Goal: Communication & Community: Participate in discussion

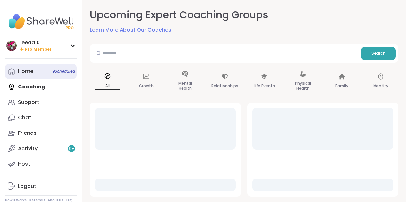
click at [25, 69] on div "Home 9 Scheduled" at bounding box center [25, 71] width 15 height 7
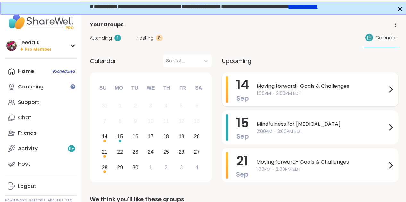
click at [277, 85] on span "Moving forward- Goals & Challenges" at bounding box center [322, 86] width 130 height 8
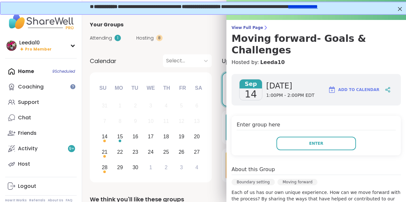
scroll to position [30, 0]
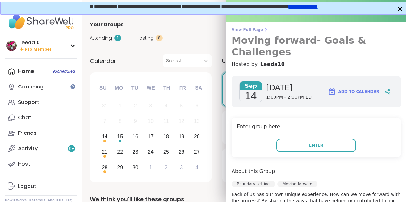
click at [237, 31] on span "View Full Page" at bounding box center [317, 29] width 170 height 5
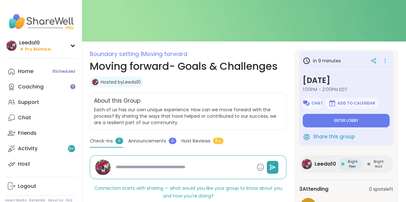
scroll to position [23, 0]
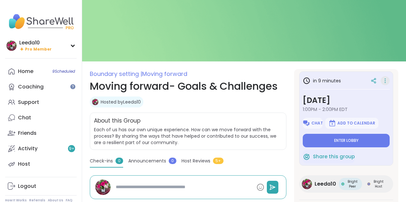
click at [385, 81] on icon at bounding box center [385, 80] width 6 height 9
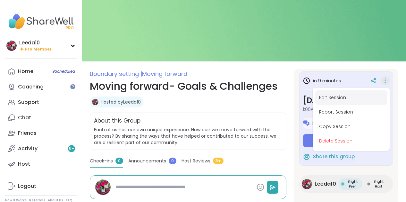
click at [338, 96] on button "Edit Session" at bounding box center [352, 97] width 72 height 14
type textarea "*"
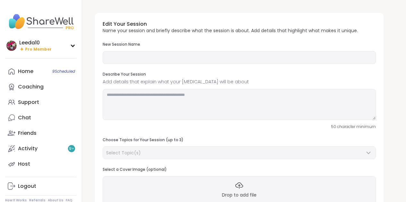
type input "**********"
type textarea "**********"
type input "*"
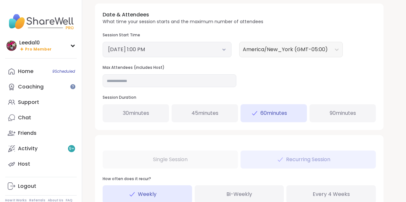
scroll to position [243, 0]
click at [248, 78] on div "Date & Attendees What time your session starts and the maximum number of attend…" at bounding box center [239, 66] width 289 height 126
click at [225, 80] on input "*" at bounding box center [170, 80] width 134 height 13
type input "*"
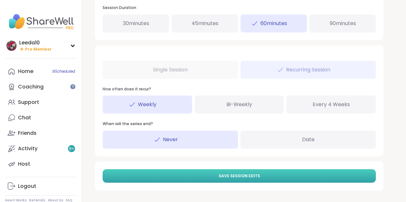
click at [235, 176] on span "Save Session Edits" at bounding box center [239, 176] width 41 height 6
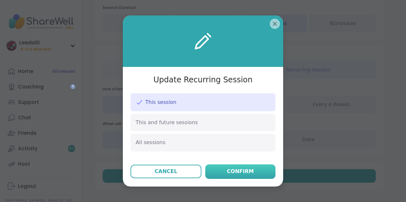
click at [229, 170] on div "Confirm" at bounding box center [240, 171] width 27 height 8
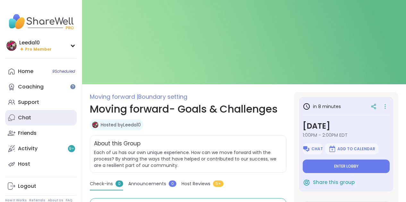
click at [50, 112] on link "Chat" at bounding box center [41, 117] width 72 height 15
type textarea "*"
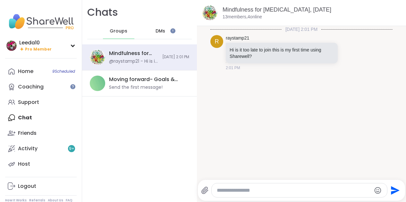
click at [160, 33] on span "DMs" at bounding box center [161, 31] width 10 height 6
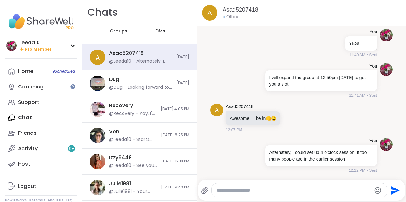
click at [255, 189] on textarea "Type your message" at bounding box center [294, 190] width 154 height 6
type textarea "**********"
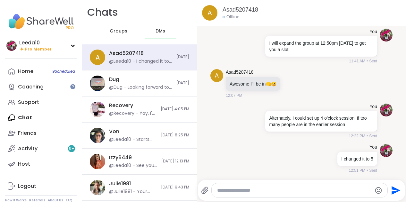
scroll to position [7494, 0]
click at [28, 68] on div "Home 9 Scheduled" at bounding box center [25, 71] width 15 height 7
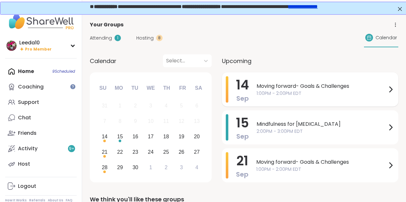
click at [271, 85] on span "Moving forward- Goals & Challenges" at bounding box center [322, 86] width 130 height 8
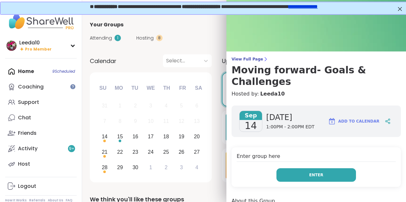
click at [291, 168] on button "Enter" at bounding box center [317, 174] width 80 height 13
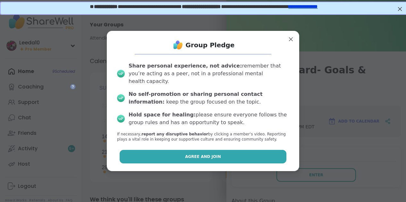
click at [256, 153] on button "Agree and Join" at bounding box center [203, 156] width 167 height 13
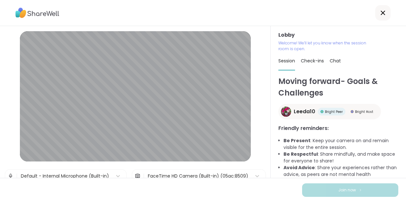
click at [383, 13] on icon at bounding box center [383, 13] width 4 height 4
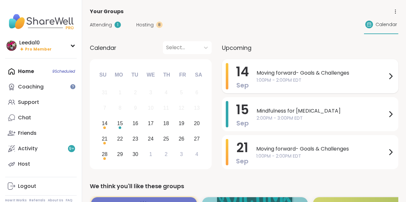
click at [313, 77] on span "1:00PM - 2:00PM EDT" at bounding box center [322, 80] width 130 height 7
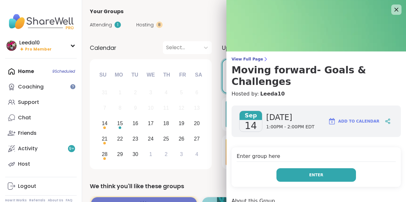
click at [299, 168] on button "Enter" at bounding box center [317, 174] width 80 height 13
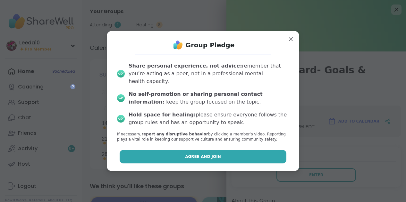
click at [243, 158] on button "Agree and Join" at bounding box center [203, 156] width 167 height 13
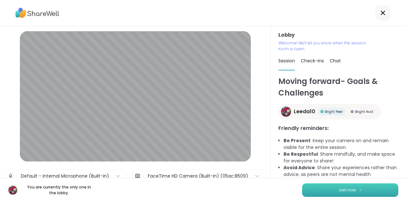
click at [328, 188] on button "Join now" at bounding box center [350, 189] width 96 height 13
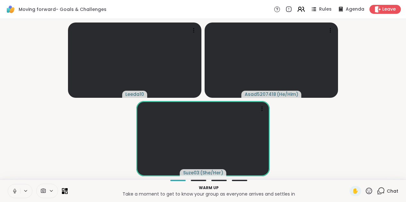
click at [301, 11] on icon at bounding box center [301, 9] width 8 height 8
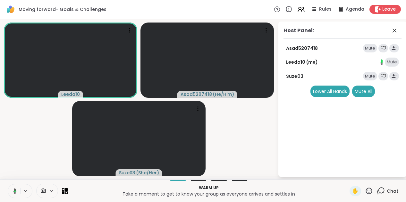
click at [383, 190] on icon at bounding box center [381, 191] width 8 height 8
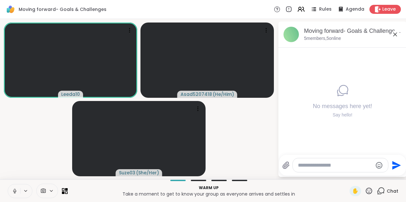
click at [246, 130] on video-player-container "Leeda10 Asad5207418 ( He/Him ) Suze03 ( She/Her )" at bounding box center [139, 99] width 270 height 155
click at [301, 9] on icon at bounding box center [300, 8] width 3 height 3
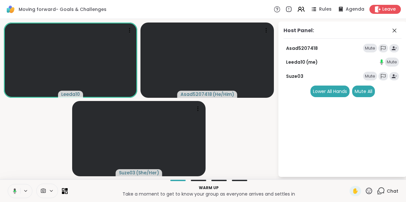
click at [279, 9] on icon at bounding box center [277, 9] width 2 height 3
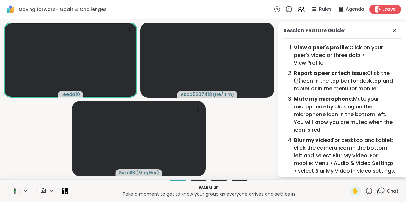
click at [263, 133] on video-player-container "Leeda10 Asad5207418 ( He/Him ) Suze03 ( She/Her )" at bounding box center [139, 99] width 270 height 155
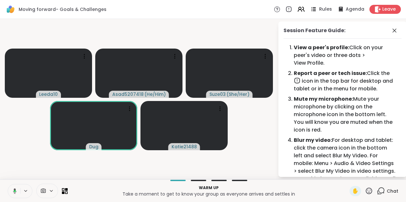
click at [325, 9] on span "Rules" at bounding box center [325, 9] width 13 height 7
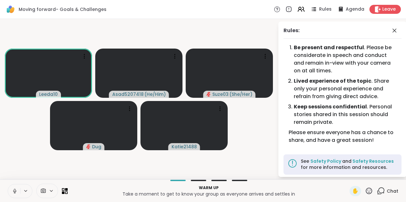
click at [13, 190] on icon at bounding box center [15, 191] width 6 height 6
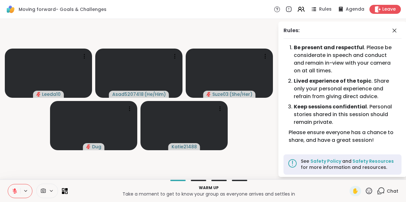
click at [13, 190] on icon at bounding box center [15, 190] width 4 height 4
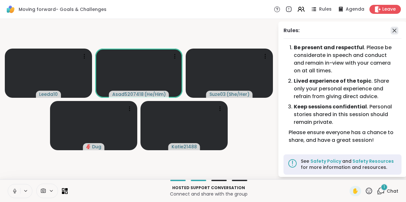
click at [395, 29] on icon at bounding box center [395, 31] width 8 height 8
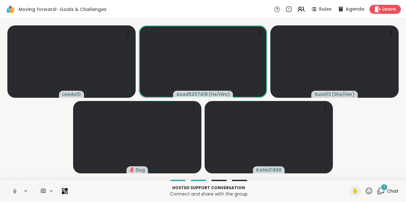
click at [383, 190] on icon at bounding box center [381, 191] width 8 height 8
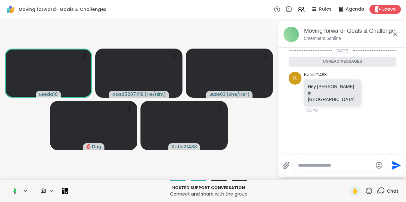
click at [12, 189] on icon at bounding box center [14, 191] width 6 height 6
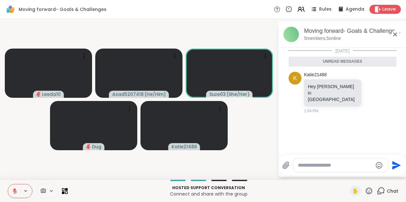
click at [12, 189] on icon at bounding box center [15, 191] width 6 height 6
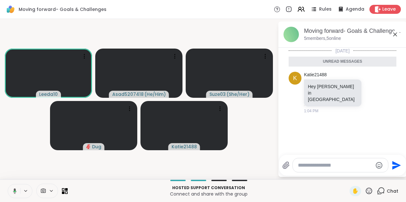
click at [12, 189] on icon at bounding box center [14, 191] width 6 height 6
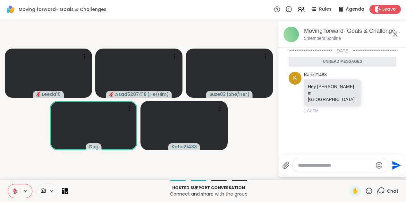
click at [14, 189] on icon at bounding box center [15, 189] width 2 height 3
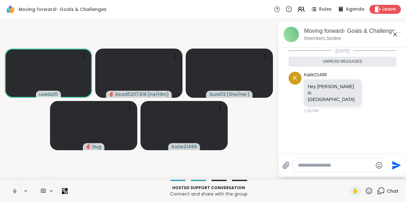
click at [14, 189] on icon at bounding box center [15, 191] width 6 height 6
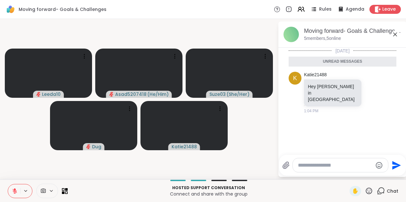
click at [14, 189] on icon at bounding box center [15, 189] width 2 height 3
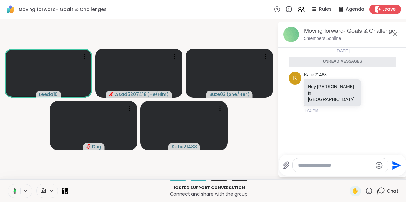
click at [14, 189] on icon at bounding box center [15, 190] width 2 height 3
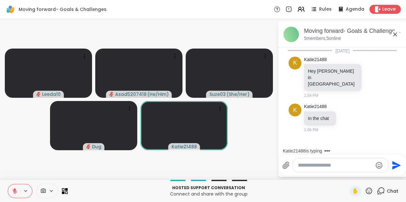
click at [14, 189] on icon at bounding box center [15, 189] width 2 height 3
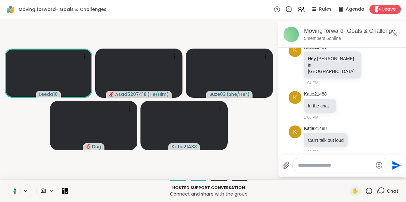
click at [14, 189] on icon at bounding box center [15, 190] width 4 height 5
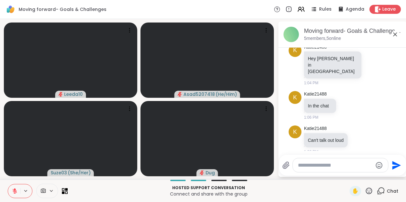
click at [14, 189] on icon at bounding box center [15, 189] width 2 height 3
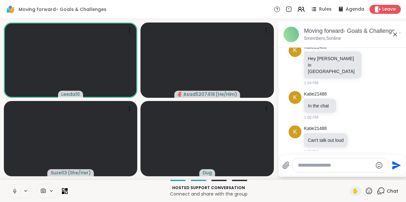
click at [14, 189] on icon at bounding box center [15, 191] width 6 height 6
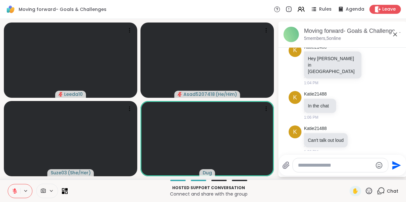
click at [14, 189] on icon at bounding box center [15, 191] width 6 height 6
click at [396, 35] on icon at bounding box center [396, 34] width 4 height 4
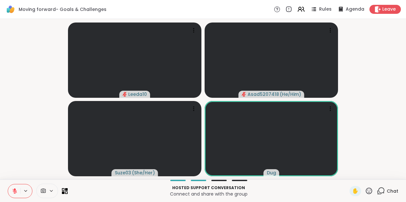
click at [369, 190] on icon at bounding box center [369, 191] width 8 height 8
click at [352, 175] on span "❤️" at bounding box center [350, 174] width 6 height 8
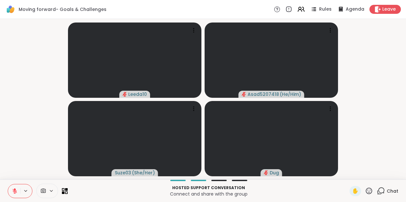
click at [17, 188] on icon at bounding box center [15, 191] width 6 height 6
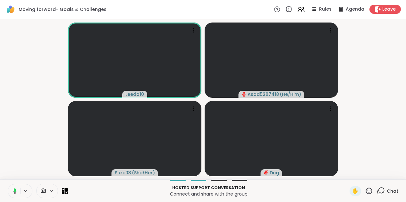
click at [15, 189] on icon at bounding box center [15, 190] width 2 height 4
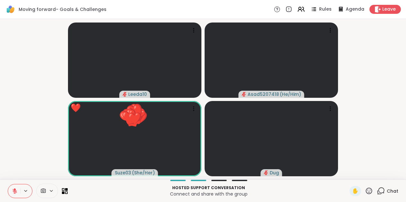
click at [15, 189] on icon at bounding box center [15, 189] width 2 height 3
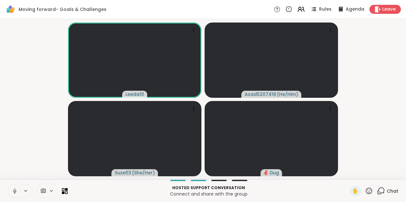
click at [16, 190] on icon at bounding box center [15, 191] width 6 height 6
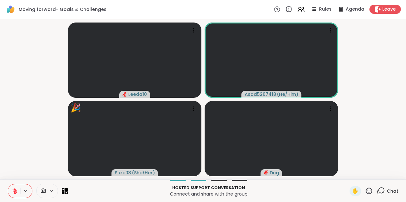
click at [370, 189] on icon at bounding box center [369, 191] width 8 height 8
click at [360, 168] on div "✋ ❤️ 👍 🌟 🎉" at bounding box center [372, 173] width 64 height 21
click at [368, 187] on icon at bounding box center [369, 191] width 8 height 8
click at [363, 173] on span "👍" at bounding box center [365, 174] width 6 height 8
click at [385, 191] on icon at bounding box center [381, 191] width 8 height 8
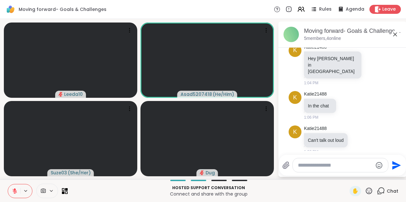
click at [331, 166] on textarea "Type your message" at bounding box center [335, 165] width 75 height 6
type textarea "*********"
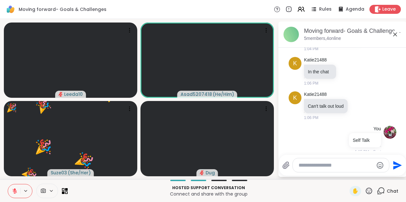
click at [371, 190] on icon at bounding box center [369, 191] width 8 height 8
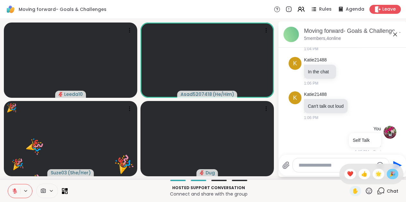
click at [391, 173] on span "🎉" at bounding box center [393, 174] width 6 height 8
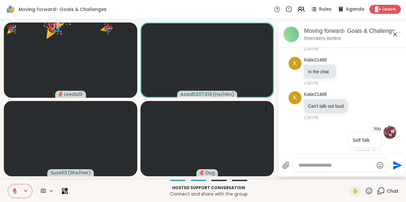
click at [15, 192] on icon at bounding box center [15, 191] width 6 height 6
click at [14, 191] on icon at bounding box center [15, 189] width 2 height 3
click at [332, 164] on textarea "Type your message" at bounding box center [336, 165] width 75 height 6
type textarea "**********"
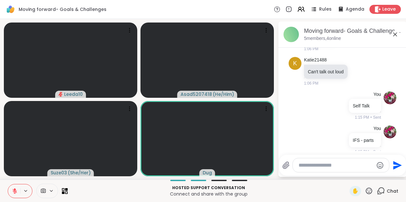
scroll to position [115, 0]
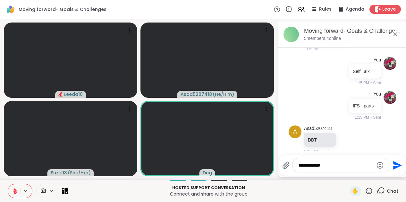
type textarea "**********"
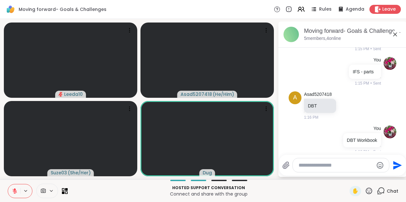
click at [15, 191] on icon at bounding box center [15, 191] width 6 height 6
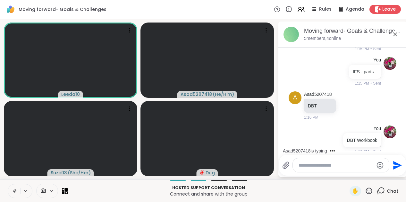
scroll to position [286, 0]
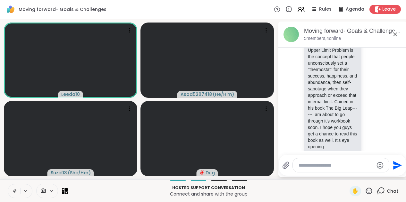
click at [14, 191] on icon at bounding box center [15, 191] width 6 height 6
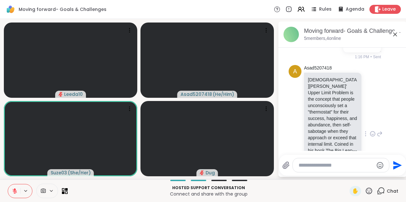
scroll to position [257, 0]
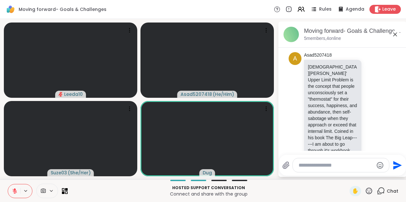
click at [370, 192] on icon at bounding box center [369, 190] width 6 height 6
click at [351, 173] on span "❤️" at bounding box center [350, 174] width 6 height 8
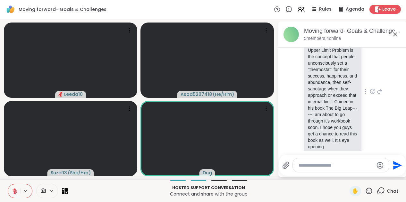
click at [373, 88] on icon at bounding box center [373, 91] width 6 height 6
click at [309, 78] on div "Select Reaction: Thumbs up" at bounding box center [308, 81] width 6 height 6
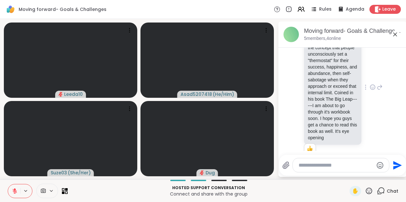
click at [16, 190] on icon at bounding box center [15, 191] width 6 height 6
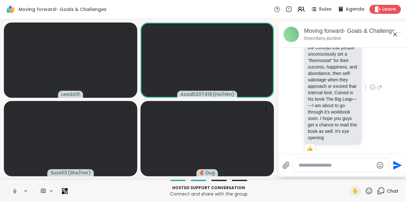
click at [14, 190] on icon at bounding box center [15, 191] width 6 height 6
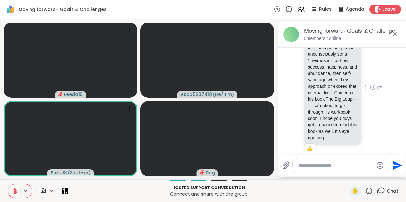
click at [306, 165] on textarea "Type your message" at bounding box center [336, 165] width 75 height 6
paste textarea "**********"
type textarea "**********"
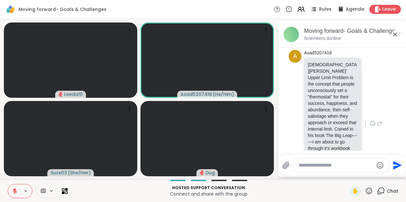
scroll to position [259, 0]
click at [371, 190] on icon at bounding box center [369, 191] width 8 height 8
click at [365, 175] on span "👍" at bounding box center [365, 174] width 6 height 8
click at [369, 191] on icon at bounding box center [369, 190] width 6 height 6
click at [364, 174] on span "👍" at bounding box center [365, 174] width 6 height 8
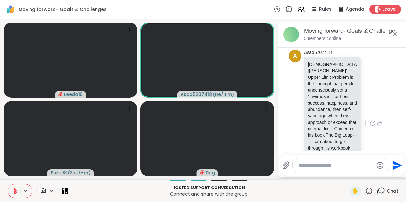
click at [17, 190] on icon at bounding box center [15, 191] width 6 height 6
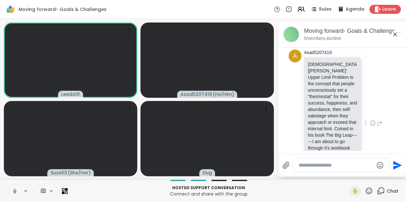
click at [17, 190] on icon at bounding box center [15, 191] width 6 height 6
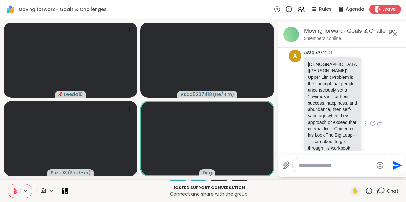
scroll to position [447, 0]
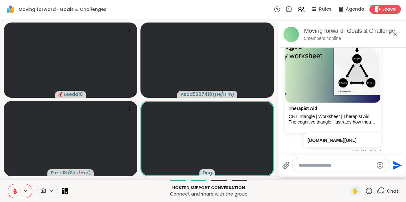
click at [326, 166] on textarea "Type your message" at bounding box center [336, 165] width 75 height 6
type textarea "**********"
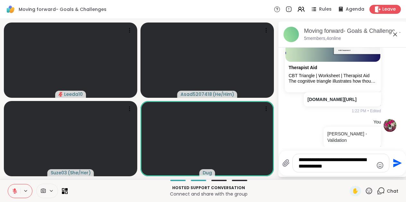
click at [320, 165] on textarea "**********" at bounding box center [336, 162] width 75 height 13
click at [350, 167] on textarea "**********" at bounding box center [336, 162] width 75 height 13
type textarea "**********"
click at [396, 162] on icon "Send" at bounding box center [397, 163] width 10 height 10
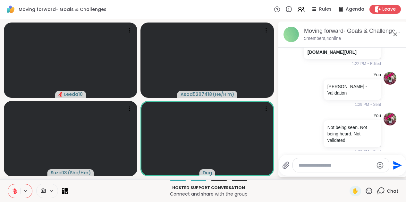
click at [369, 192] on icon at bounding box center [369, 190] width 6 height 6
click at [390, 172] on span "🎉" at bounding box center [393, 174] width 6 height 8
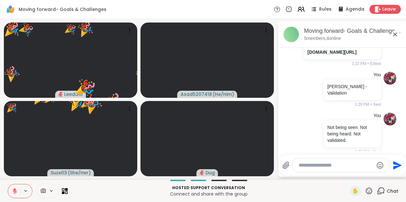
click at [12, 189] on icon at bounding box center [15, 191] width 6 height 6
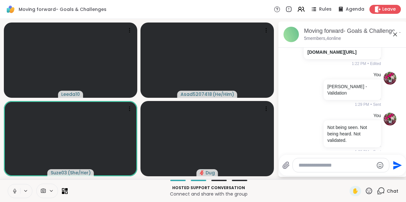
click at [17, 189] on icon at bounding box center [15, 191] width 6 height 6
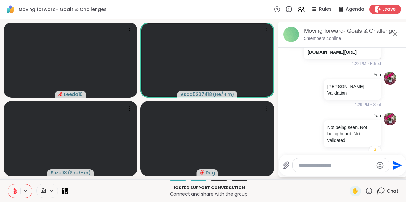
scroll to position [544, 0]
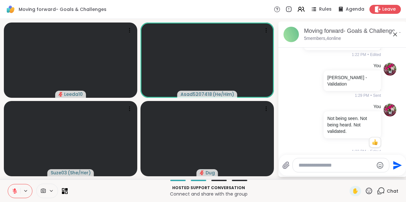
click at [17, 189] on icon at bounding box center [15, 191] width 6 height 6
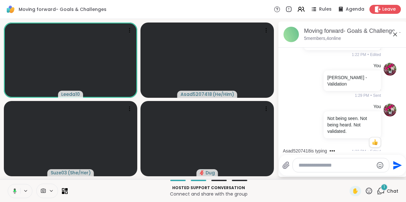
scroll to position [585, 0]
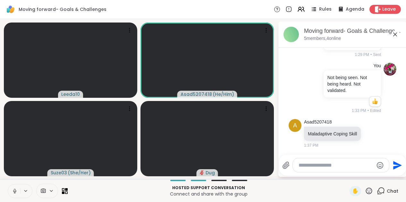
click at [17, 189] on icon at bounding box center [15, 191] width 6 height 6
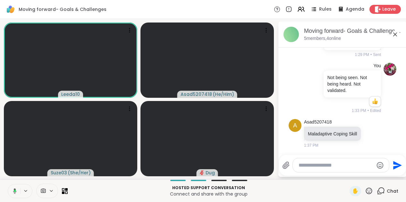
click at [17, 189] on button at bounding box center [13, 190] width 13 height 13
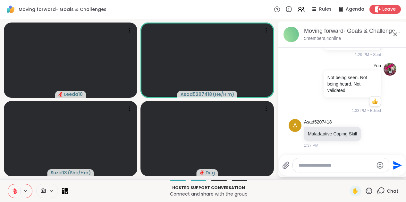
click at [17, 189] on icon at bounding box center [15, 191] width 6 height 6
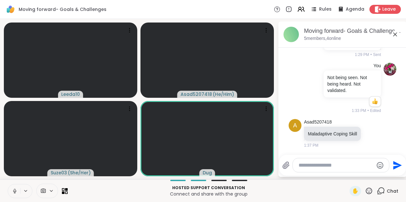
click at [15, 192] on icon at bounding box center [15, 191] width 6 height 6
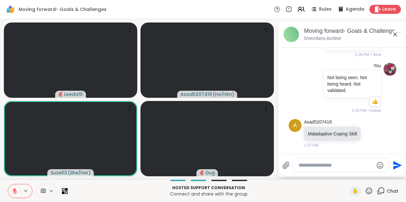
click at [370, 190] on icon at bounding box center [369, 191] width 8 height 8
click at [348, 176] on span "❤️" at bounding box center [350, 174] width 6 height 8
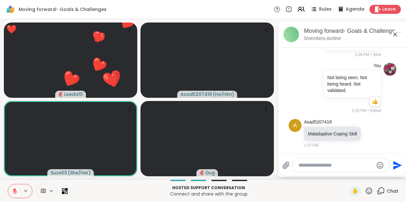
click at [17, 189] on icon at bounding box center [15, 191] width 6 height 6
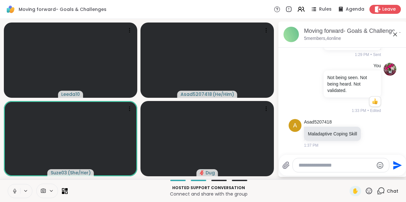
click at [13, 191] on icon at bounding box center [15, 191] width 6 height 6
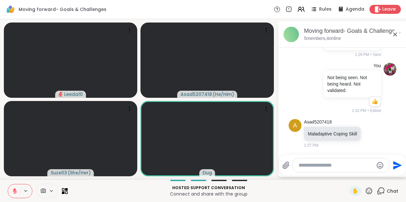
click at [310, 167] on textarea "Type your message" at bounding box center [336, 165] width 75 height 6
type textarea "**********"
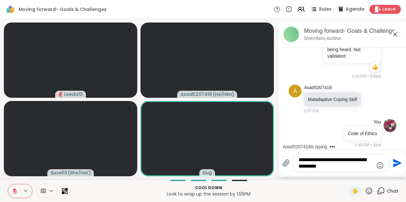
type textarea "**********"
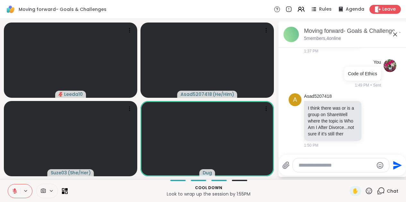
scroll to position [720, 0]
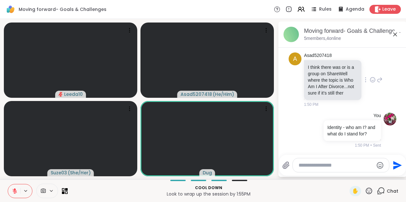
click at [374, 81] on icon at bounding box center [373, 79] width 6 height 6
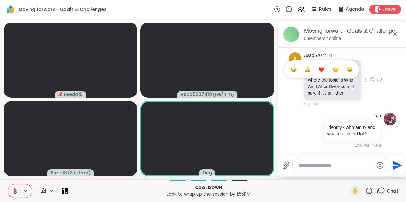
click at [309, 72] on span "Select Reaction: Thumbs up" at bounding box center [308, 69] width 6 height 6
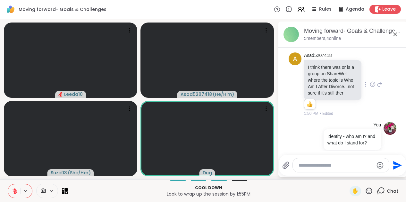
click at [18, 189] on button at bounding box center [14, 190] width 12 height 13
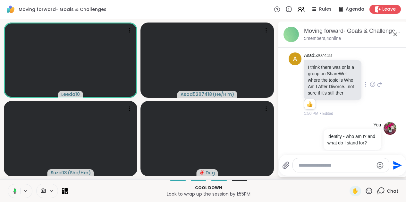
click at [18, 189] on button at bounding box center [13, 190] width 13 height 13
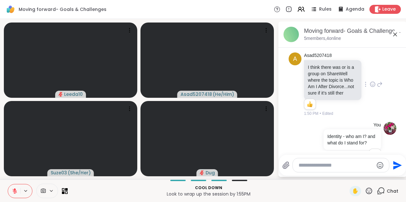
scroll to position [738, 0]
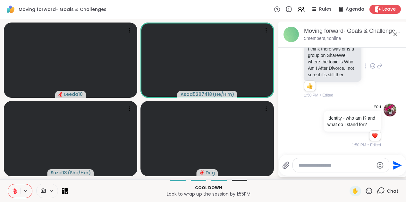
click at [18, 189] on button at bounding box center [14, 190] width 12 height 13
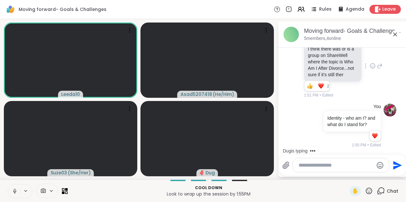
scroll to position [779, 0]
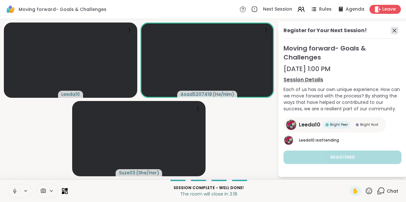
click at [395, 33] on icon at bounding box center [395, 31] width 8 height 8
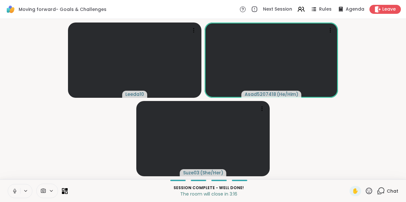
click at [384, 189] on icon at bounding box center [381, 191] width 8 height 8
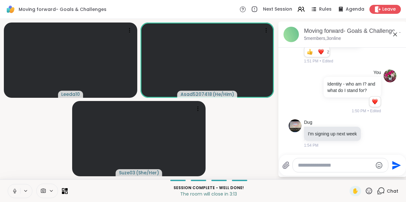
click at [339, 162] on textarea "Type your message" at bounding box center [335, 165] width 75 height 6
type textarea "*"
paste textarea "**********"
click at [302, 164] on textarea "**********" at bounding box center [336, 165] width 75 height 6
type textarea "**********"
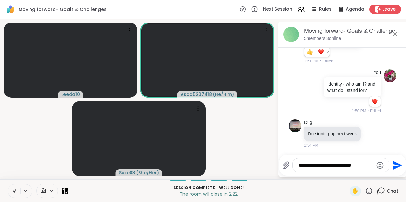
click at [368, 165] on textarea "**********" at bounding box center [336, 165] width 75 height 6
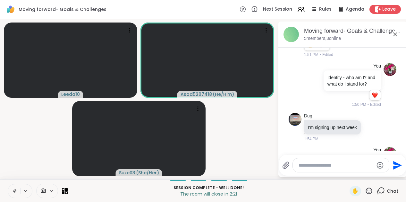
scroll to position [819, 0]
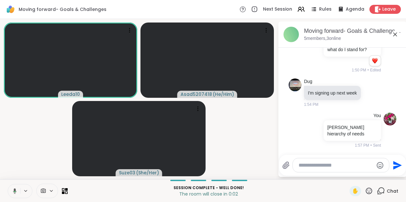
click at [395, 35] on icon at bounding box center [396, 35] width 8 height 8
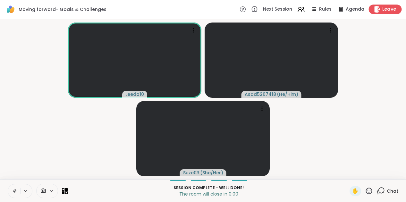
click at [386, 12] on span "Leave" at bounding box center [390, 9] width 14 height 7
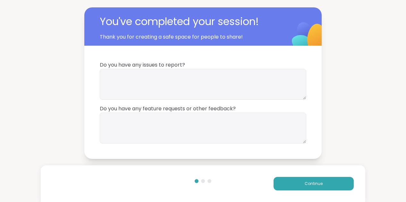
click at [361, 97] on div "You've completed your session! Thank you for creating a safe space for people t…" at bounding box center [203, 83] width 406 height 166
click at [330, 187] on button "Continue" at bounding box center [314, 183] width 80 height 13
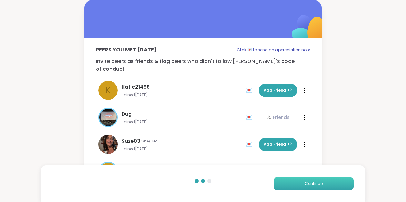
click at [330, 187] on button "Continue" at bounding box center [314, 183] width 80 height 13
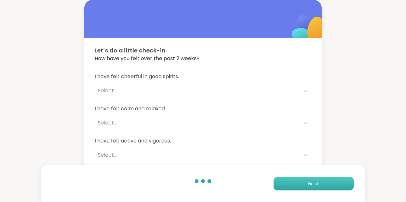
click at [330, 185] on button "Finish" at bounding box center [314, 183] width 80 height 13
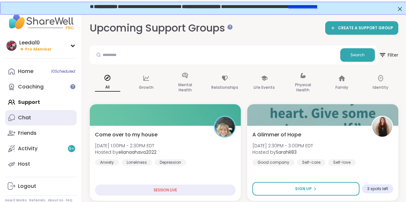
click at [36, 120] on link "Chat" at bounding box center [41, 117] width 72 height 15
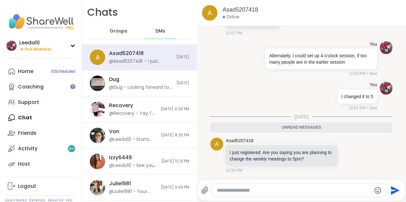
click at [244, 190] on textarea "Type your message" at bounding box center [294, 190] width 154 height 6
type textarea "**********"
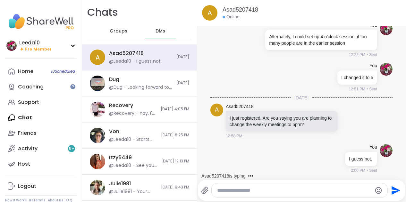
scroll to position [8218, 0]
type textarea "**********"
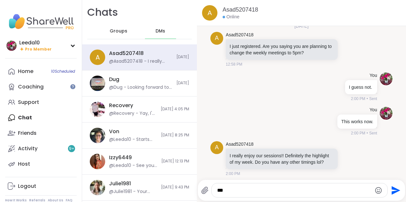
scroll to position [8293, 0]
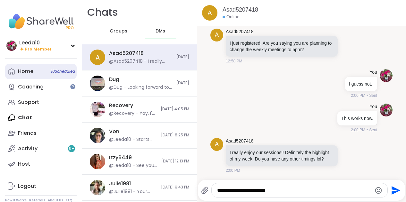
type textarea "**********"
click at [23, 74] on div "Home 10 Scheduled" at bounding box center [25, 71] width 15 height 7
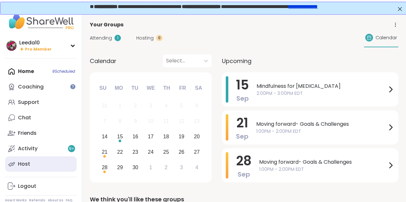
click at [24, 164] on div "Host" at bounding box center [24, 163] width 12 height 7
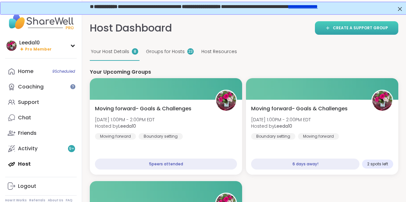
click at [335, 25] on div "Create a support group" at bounding box center [357, 28] width 63 height 6
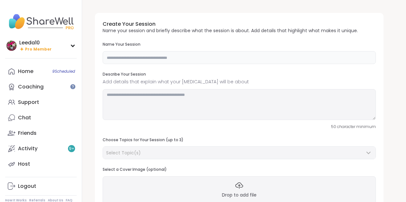
click at [117, 55] on input "text" at bounding box center [240, 57] width 274 height 13
type input "*******"
click at [115, 99] on textarea at bounding box center [240, 104] width 274 height 31
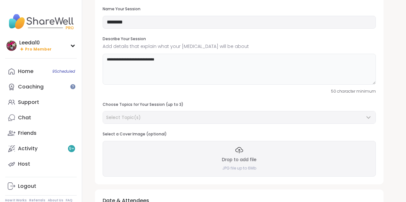
scroll to position [36, 0]
type textarea "**********"
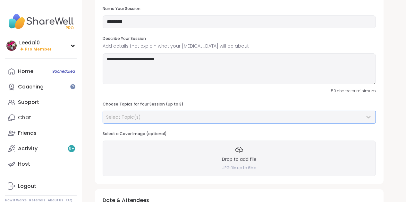
click at [144, 117] on div "Select Topic(s)" at bounding box center [235, 117] width 259 height 6
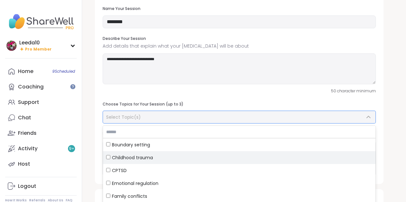
click at [126, 157] on span "Childhood trauma" at bounding box center [132, 157] width 41 height 6
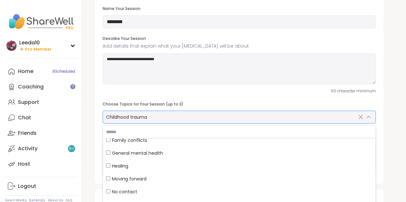
scroll to position [56, 0]
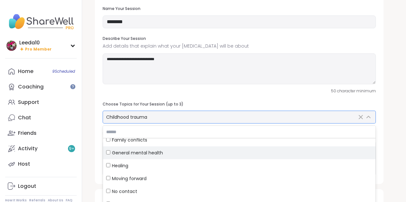
click at [118, 153] on span "General mental health" at bounding box center [137, 152] width 51 height 6
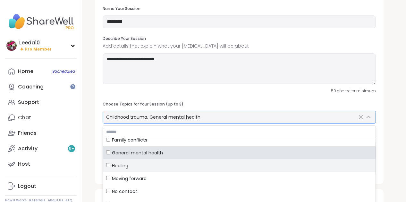
click at [117, 163] on span "Healing" at bounding box center [120, 165] width 16 height 6
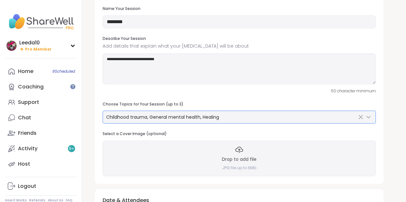
click at [87, 164] on div "**********" at bounding box center [244, 181] width 324 height 434
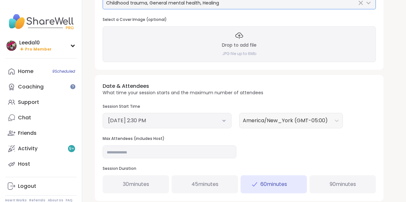
scroll to position [151, 0]
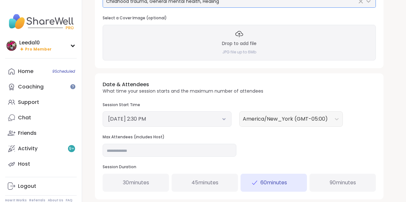
click at [181, 118] on button "September 14, 2025 2:30 PM" at bounding box center [167, 119] width 118 height 8
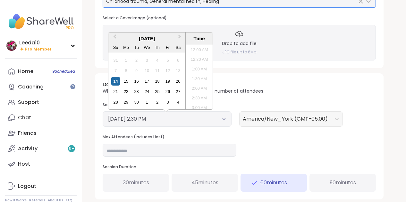
scroll to position [252, 0]
click at [115, 80] on div "14" at bounding box center [115, 81] width 9 height 9
click at [194, 75] on li "2:30 PM" at bounding box center [199, 77] width 27 height 10
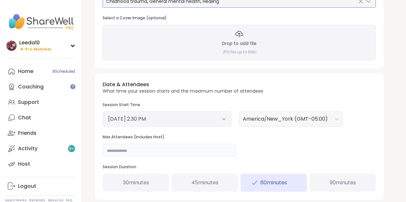
click at [210, 149] on input "**" at bounding box center [170, 150] width 134 height 13
type input "*"
click at [277, 143] on div "Date & Attendees What time your session starts and the maximum number of attend…" at bounding box center [239, 136] width 289 height 126
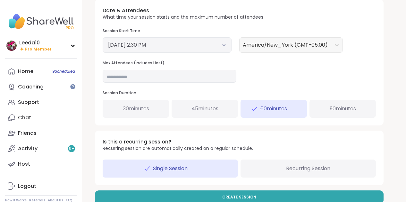
scroll to position [232, 0]
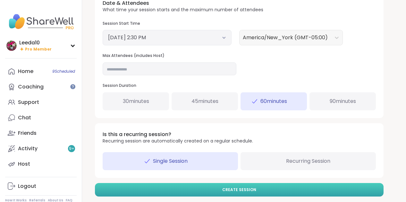
click at [224, 188] on span "Create Session" at bounding box center [240, 190] width 34 height 6
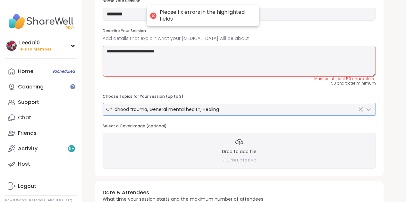
scroll to position [40, 0]
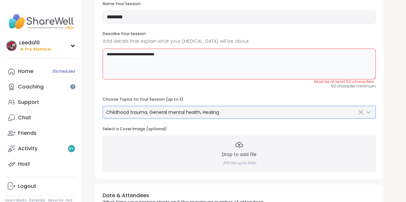
click at [196, 59] on textarea "**********" at bounding box center [240, 63] width 274 height 31
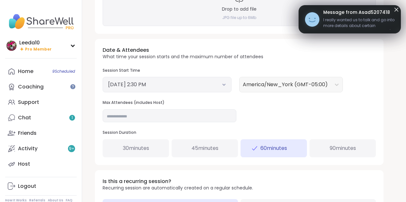
scroll to position [239, 0]
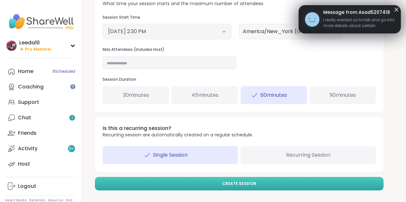
type textarea "**********"
click at [210, 182] on button "Create Session" at bounding box center [239, 183] width 289 height 13
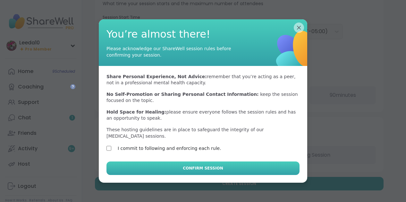
click at [144, 165] on button "Confirm Session" at bounding box center [203, 167] width 193 height 13
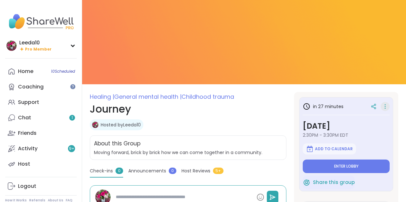
click at [387, 104] on icon at bounding box center [385, 106] width 6 height 9
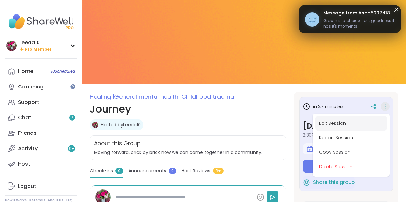
click at [357, 123] on button "Edit Session" at bounding box center [352, 123] width 72 height 14
type textarea "*"
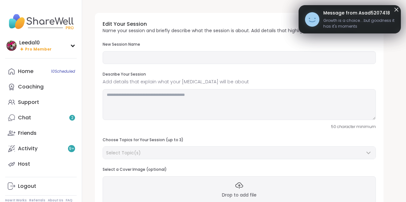
type input "*******"
type textarea "**********"
type input "*"
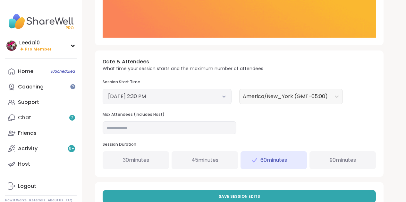
scroll to position [217, 0]
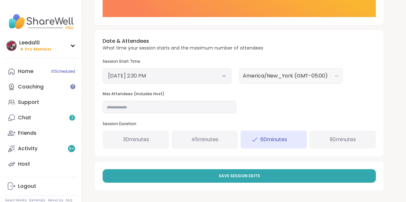
click at [193, 74] on button "September 14, 2025 2:30 PM" at bounding box center [167, 76] width 118 height 8
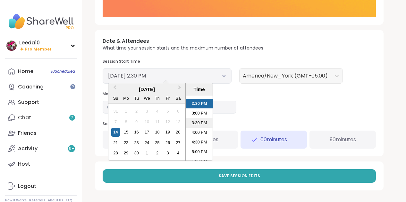
scroll to position [292, 0]
click at [196, 127] on li "4:30 PM" at bounding box center [199, 127] width 27 height 10
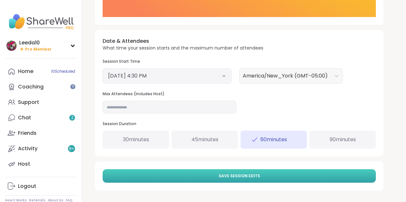
click at [199, 175] on button "Save Session Edits" at bounding box center [240, 175] width 274 height 13
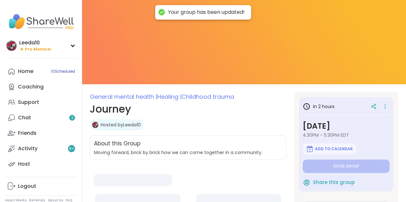
type textarea "*"
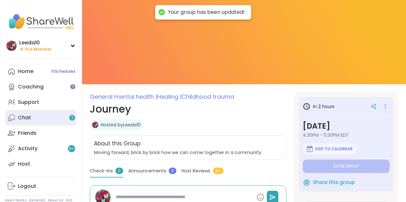
click at [40, 116] on link "Chat 2" at bounding box center [41, 117] width 72 height 15
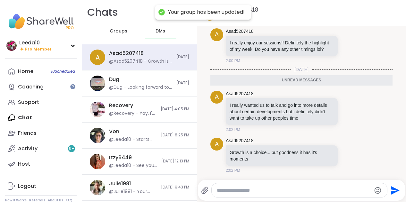
click at [222, 190] on textarea "Type your message" at bounding box center [294, 190] width 154 height 6
type textarea "**********"
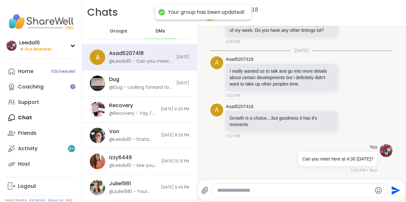
scroll to position [8415, 0]
type textarea "**********"
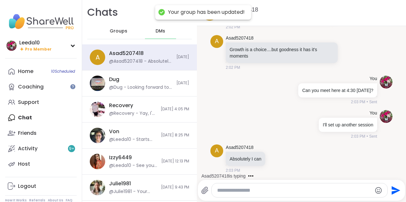
scroll to position [8483, 0]
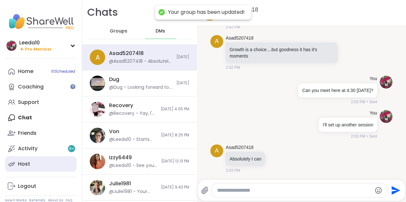
click at [29, 166] on div "Host" at bounding box center [24, 163] width 12 height 7
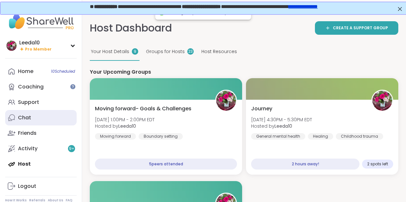
click at [28, 114] on div "Chat" at bounding box center [24, 117] width 13 height 7
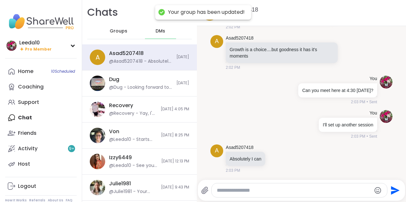
click at [288, 186] on div at bounding box center [299, 190] width 175 height 14
click at [278, 190] on textarea "Type your message" at bounding box center [294, 190] width 154 height 6
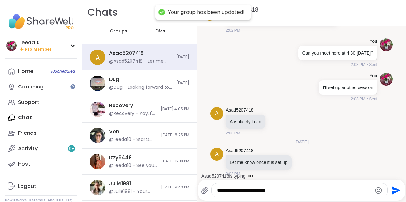
type textarea "**********"
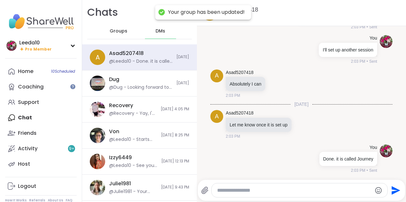
scroll to position [8552, 0]
click at [155, 29] on div "DMs" at bounding box center [160, 30] width 31 height 15
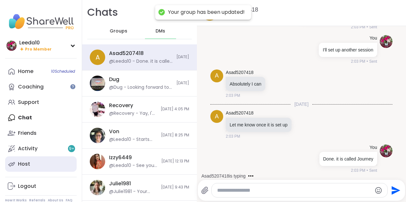
click at [52, 166] on link "Host" at bounding box center [41, 163] width 72 height 15
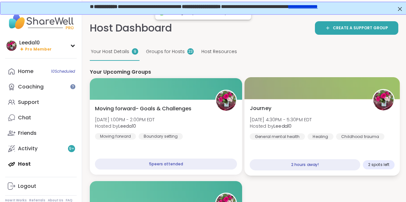
click at [266, 109] on span "Journey" at bounding box center [261, 108] width 22 height 8
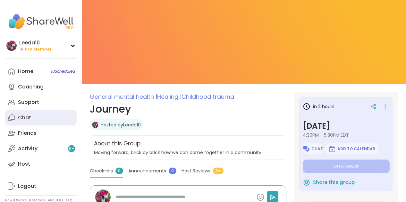
click at [24, 116] on div "Chat" at bounding box center [24, 117] width 13 height 7
type textarea "*"
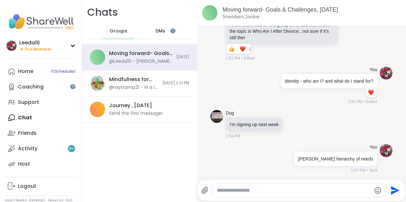
click at [166, 31] on div "DMs" at bounding box center [160, 30] width 31 height 15
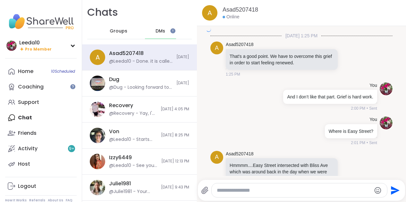
scroll to position [955, 0]
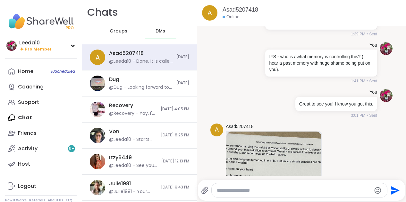
click at [234, 188] on textarea "Type your message" at bounding box center [294, 190] width 154 height 6
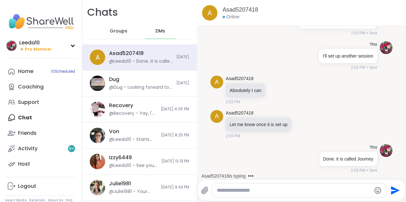
scroll to position [0, 0]
type textarea "*"
type textarea "****"
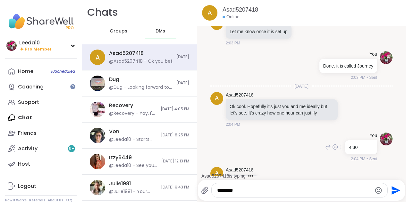
scroll to position [7118, 0]
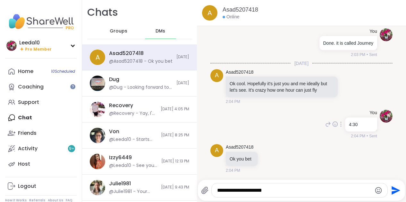
type textarea "**********"
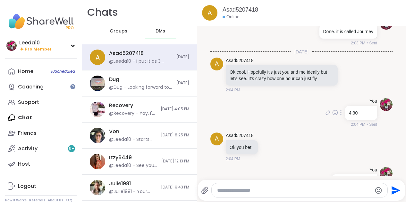
scroll to position [7152, 0]
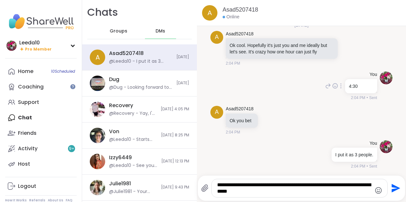
type textarea "**********"
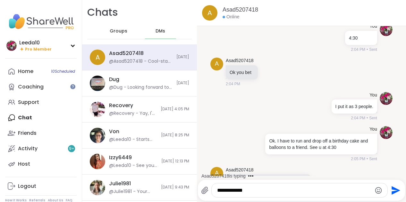
scroll to position [7227, 0]
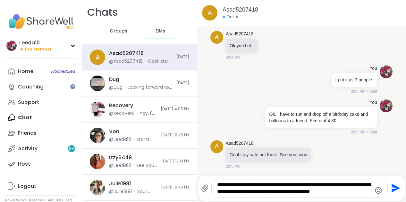
type textarea "**********"
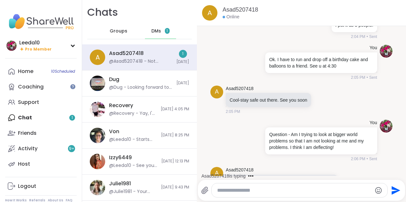
scroll to position [7347, 0]
